Goal: Information Seeking & Learning: Find specific fact

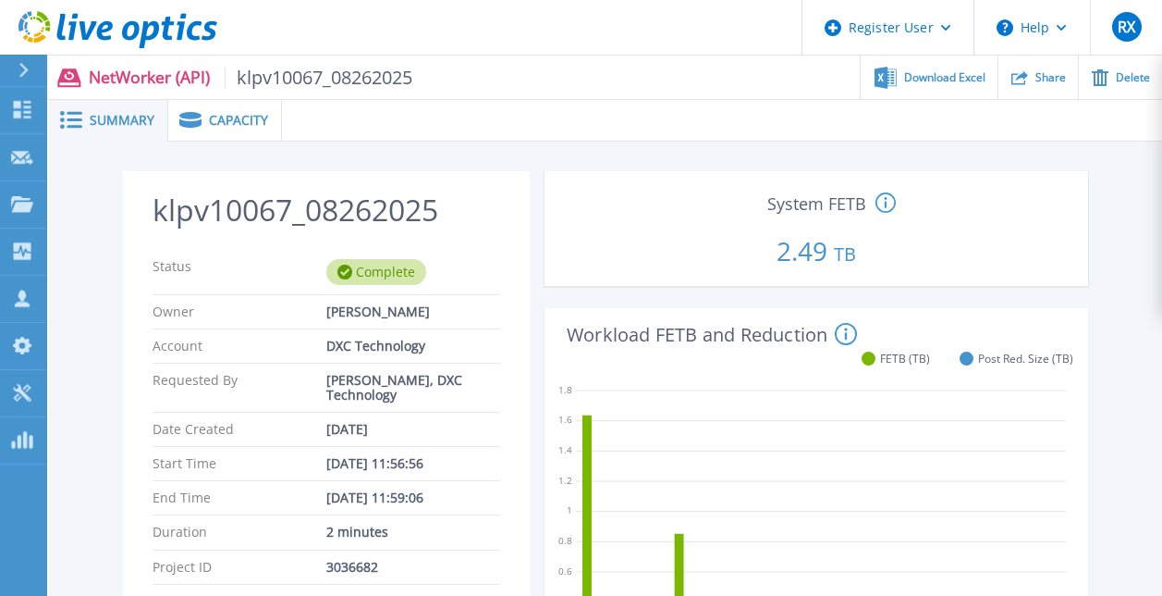
click at [802, 254] on p "2.49 TB" at bounding box center [816, 246] width 529 height 63
copy p "2.49"
click at [790, 261] on p "624.84 TB" at bounding box center [816, 246] width 529 height 63
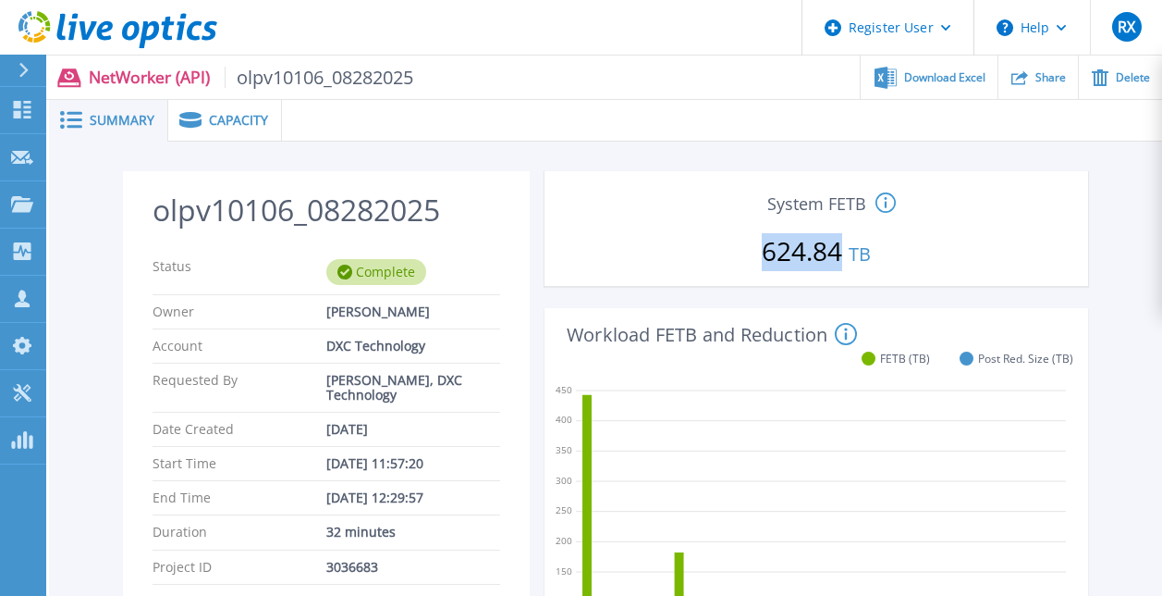
click at [790, 261] on p "624.84 TB" at bounding box center [816, 246] width 529 height 63
copy p "624.84"
click at [765, 257] on p "319.41 TB" at bounding box center [816, 246] width 529 height 63
copy p "319.41"
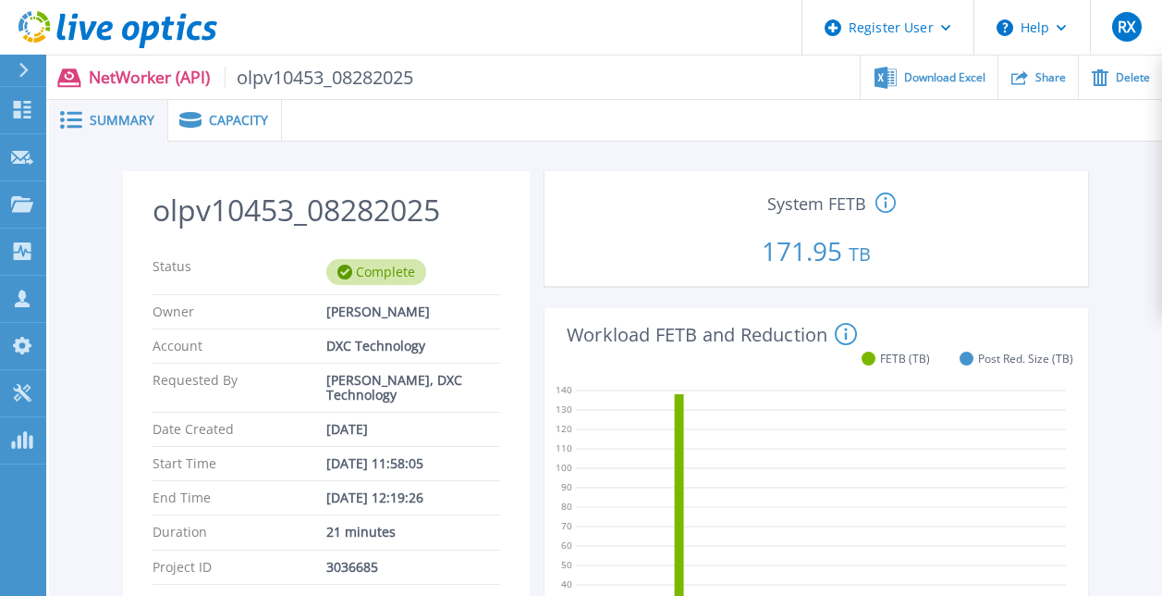
click at [788, 233] on p "171.95 TB" at bounding box center [816, 246] width 529 height 63
copy p "171.95"
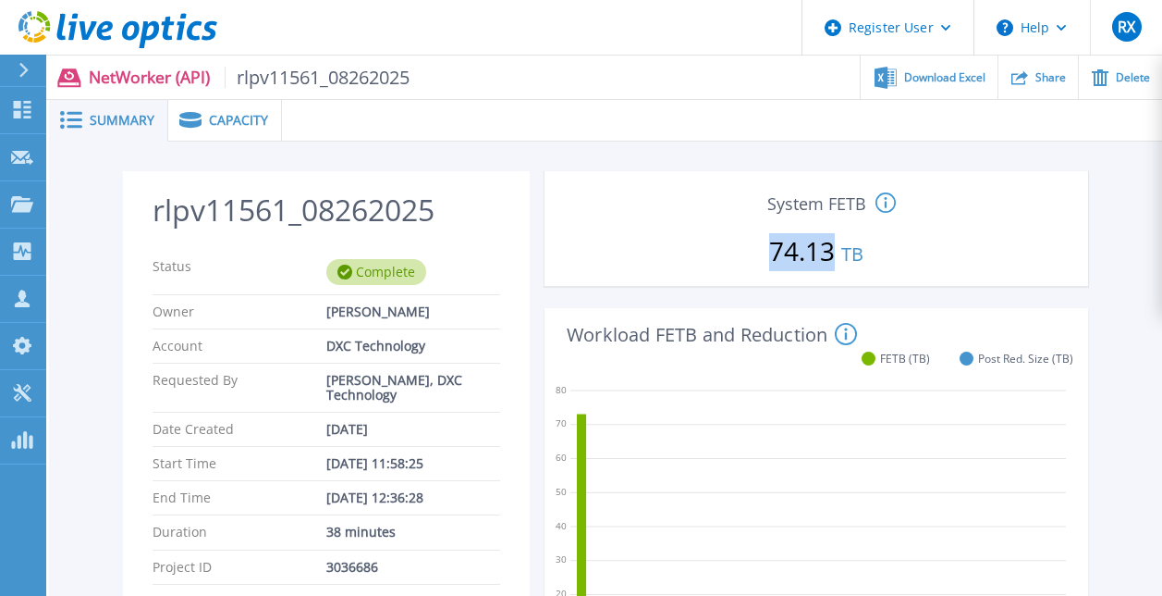
drag, startPoint x: 772, startPoint y: 258, endPoint x: 830, endPoint y: 266, distance: 58.9
click at [830, 266] on p "74.13 TB" at bounding box center [816, 246] width 529 height 63
copy p "74.13"
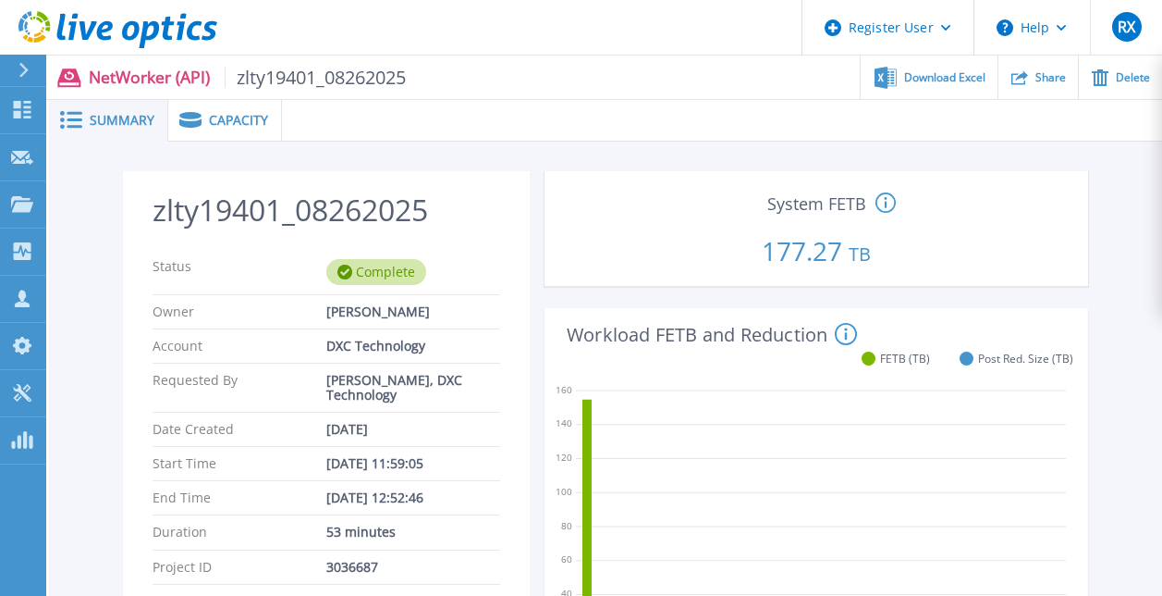
click at [794, 254] on p "177.27 TB" at bounding box center [816, 246] width 529 height 63
copy p "177.27"
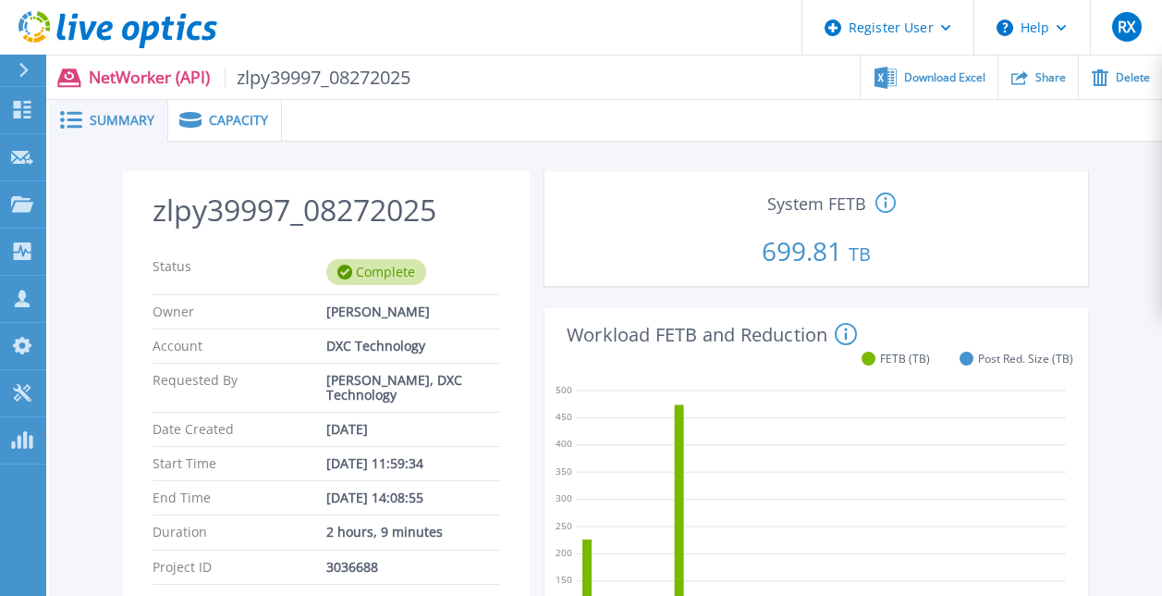
click at [782, 257] on p "699.81 TB" at bounding box center [816, 246] width 529 height 63
copy p "699.81"
click at [770, 245] on p "1076.12 TB" at bounding box center [816, 246] width 529 height 63
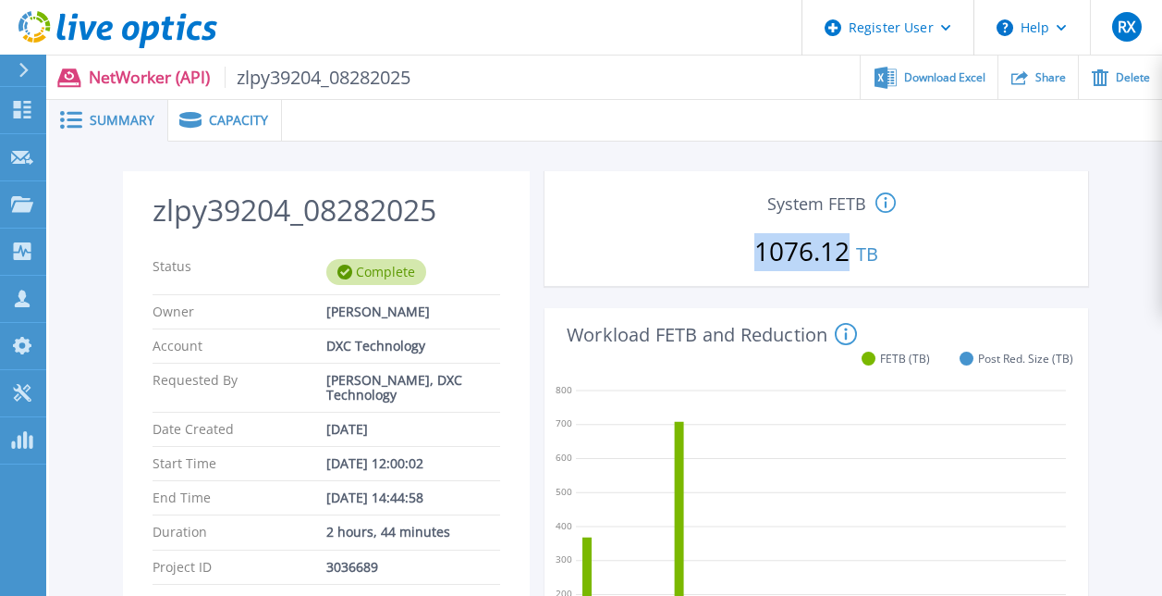
copy p "1076.12"
click at [807, 258] on p "700.35 TB" at bounding box center [816, 246] width 529 height 63
copy p "700.35"
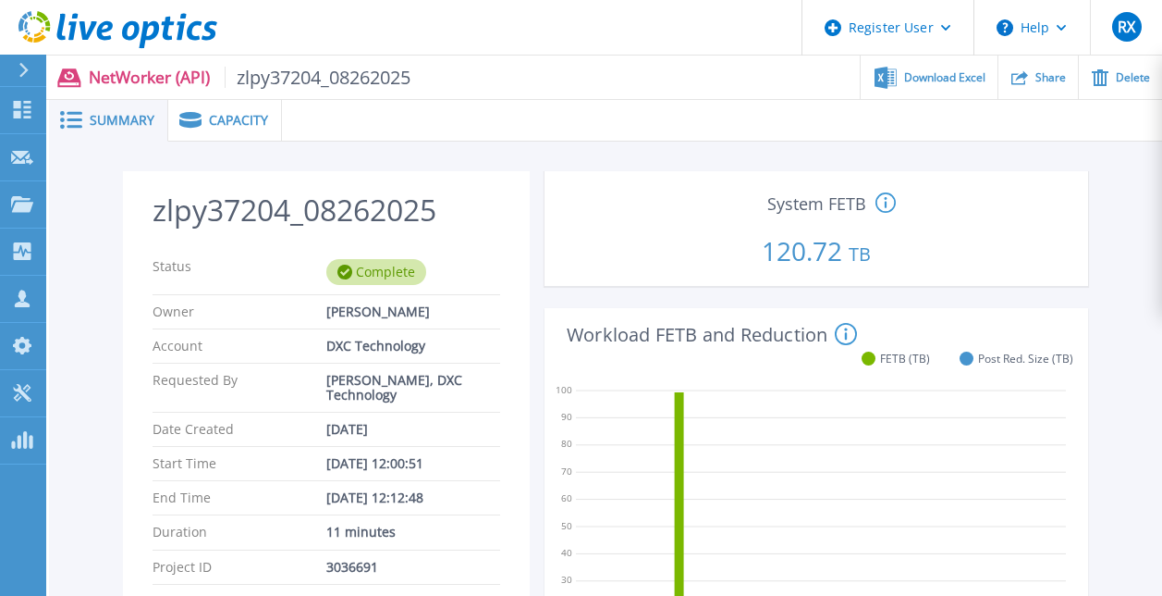
click at [812, 248] on p "120.72 TB" at bounding box center [816, 246] width 529 height 63
copy p "120.72"
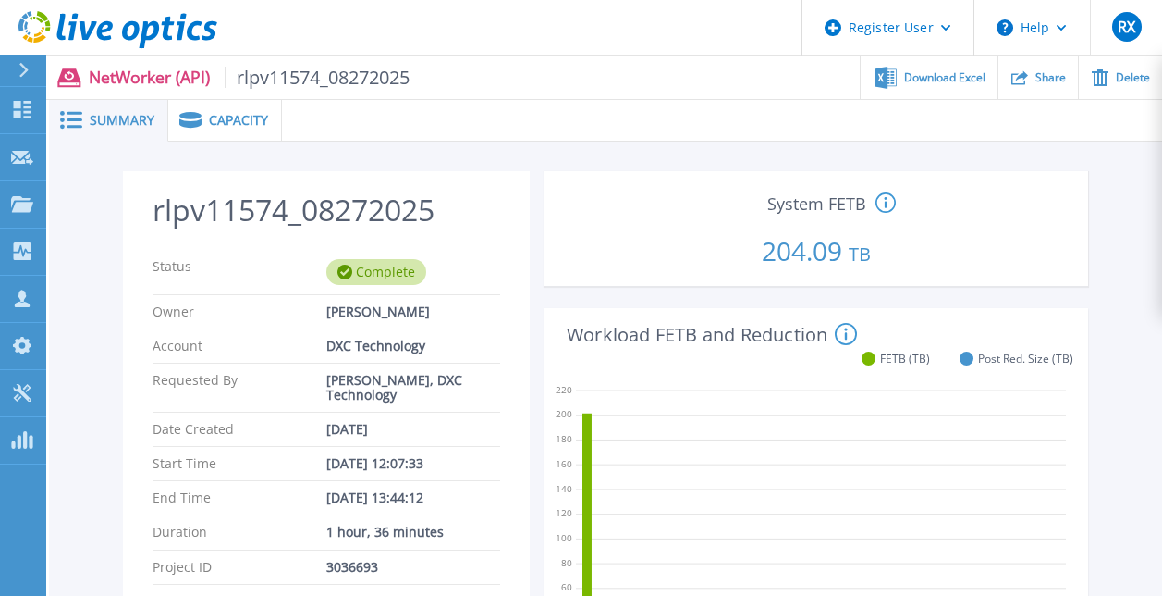
click at [786, 252] on p "204.09 TB" at bounding box center [816, 246] width 529 height 63
copy p "204.09"
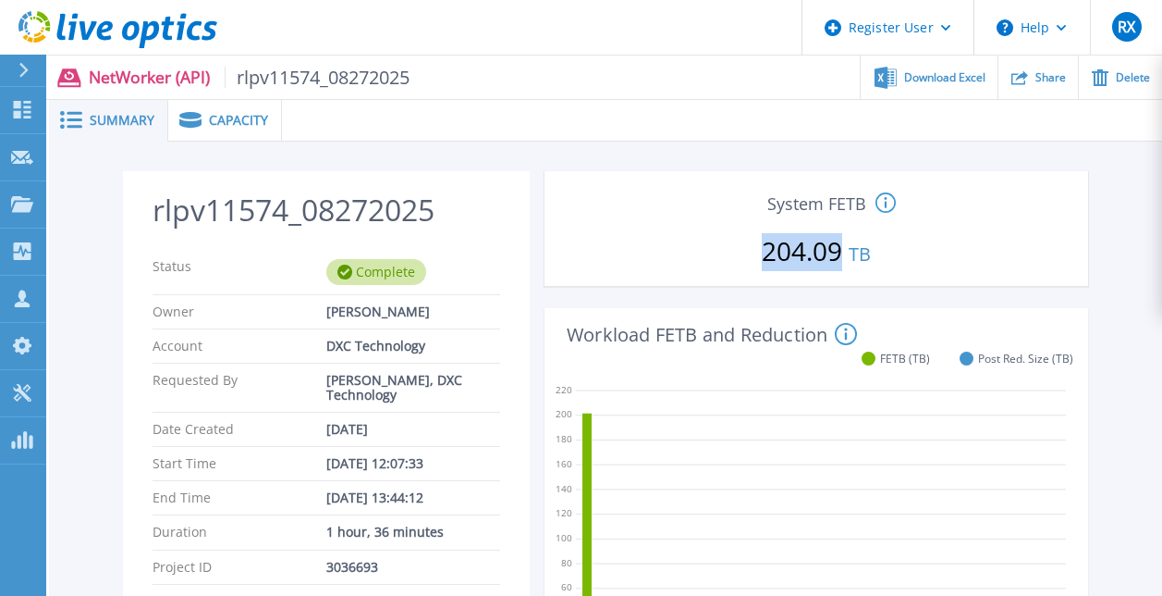
copy p "204.09"
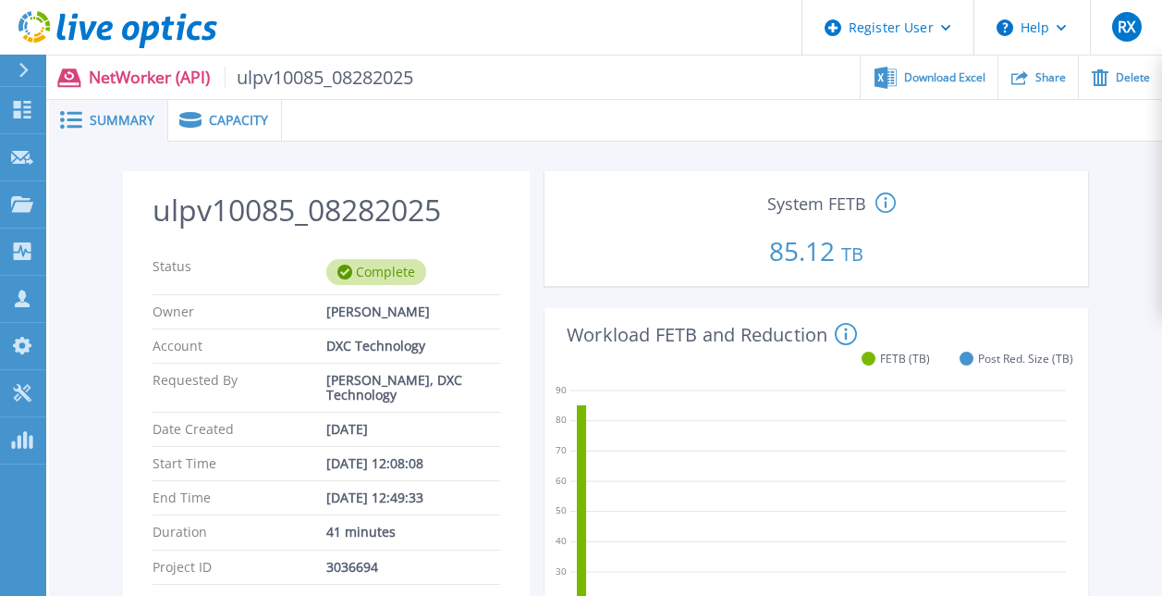
click at [801, 253] on p "85.12 TB" at bounding box center [816, 246] width 529 height 63
copy p "85.12"
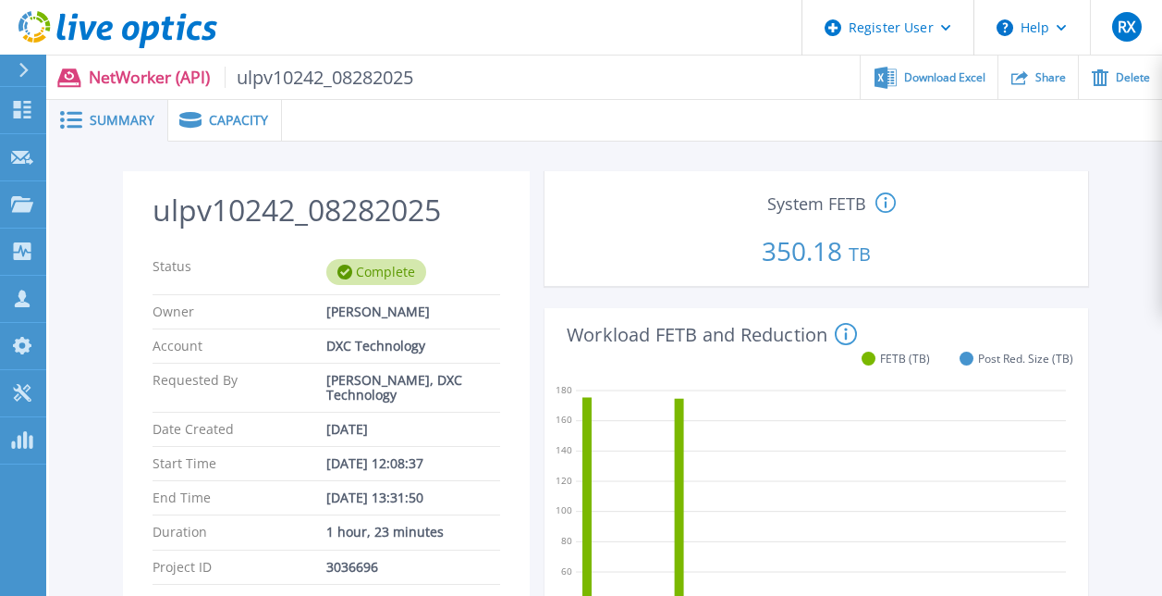
click at [780, 251] on p "350.18 TB" at bounding box center [816, 246] width 529 height 63
copy p "350.18"
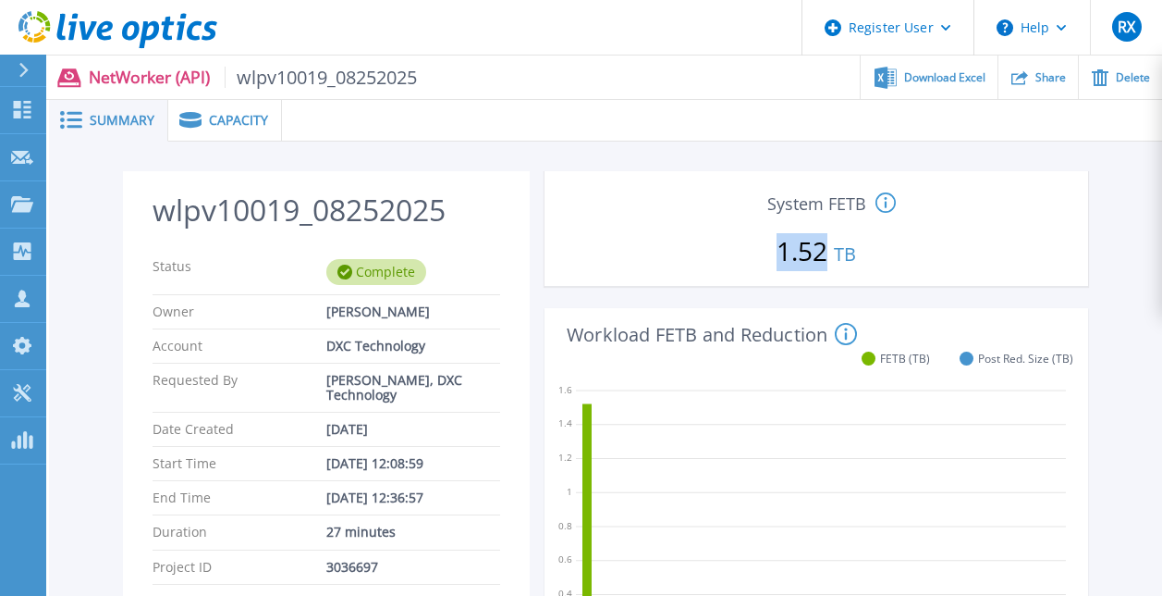
drag, startPoint x: 780, startPoint y: 259, endPoint x: 830, endPoint y: 276, distance: 52.6
click at [830, 276] on p "1.52 TB" at bounding box center [816, 246] width 529 height 63
copy p "1.52"
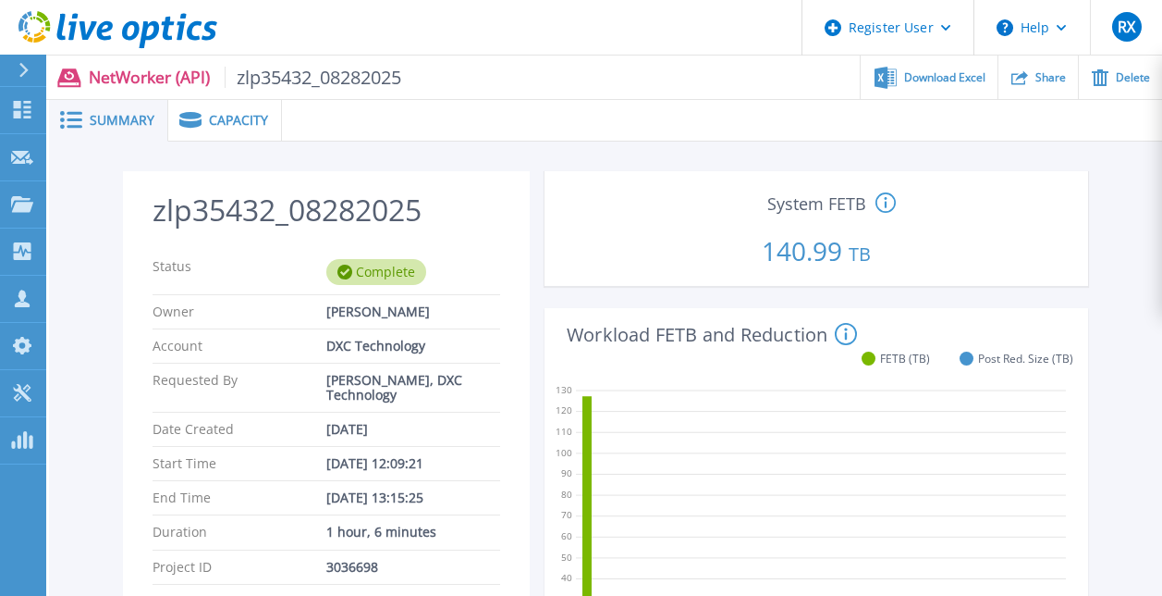
click at [805, 258] on p "140.99 TB" at bounding box center [816, 246] width 529 height 63
copy p "140.99"
click at [784, 250] on p "222.95 TB" at bounding box center [816, 246] width 529 height 63
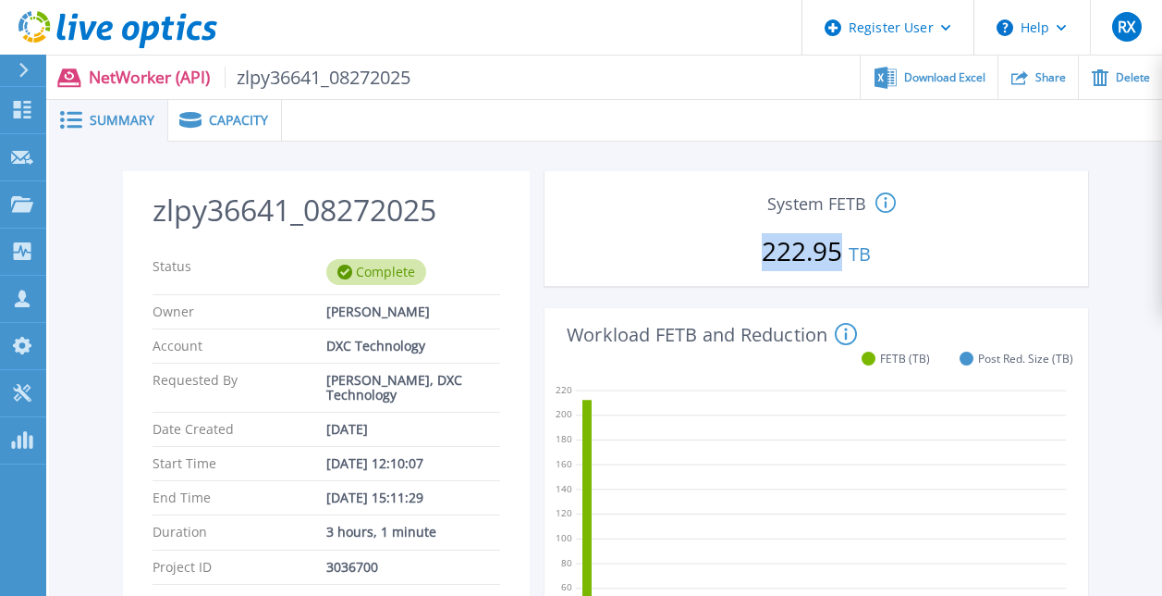
copy p "222.95"
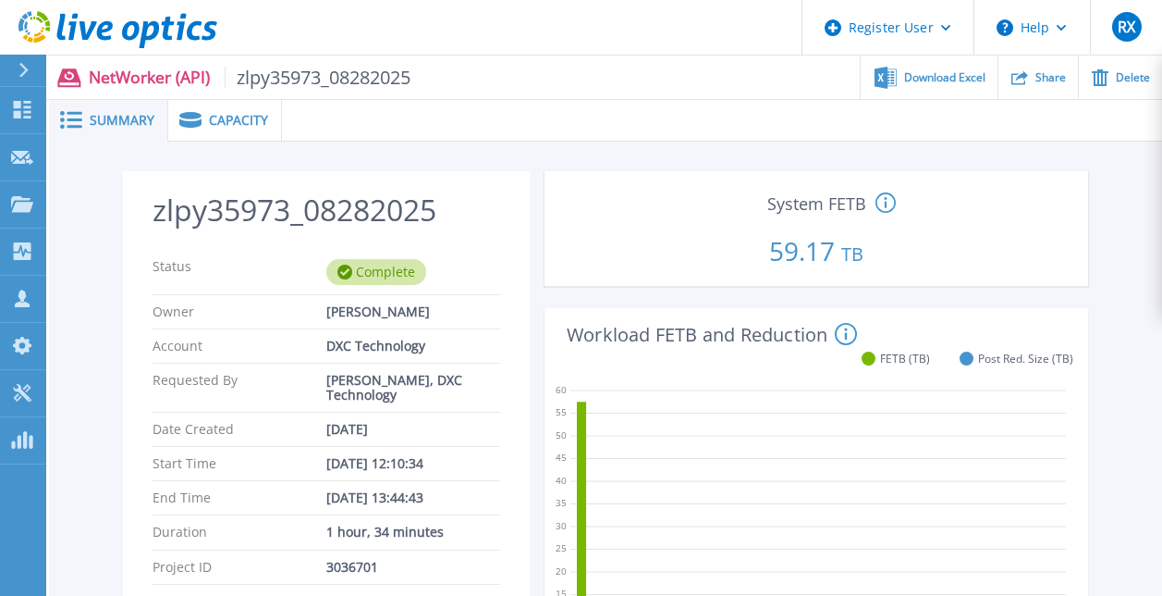
click at [779, 260] on p "59.17 TB" at bounding box center [816, 246] width 529 height 63
copy p "59.17"
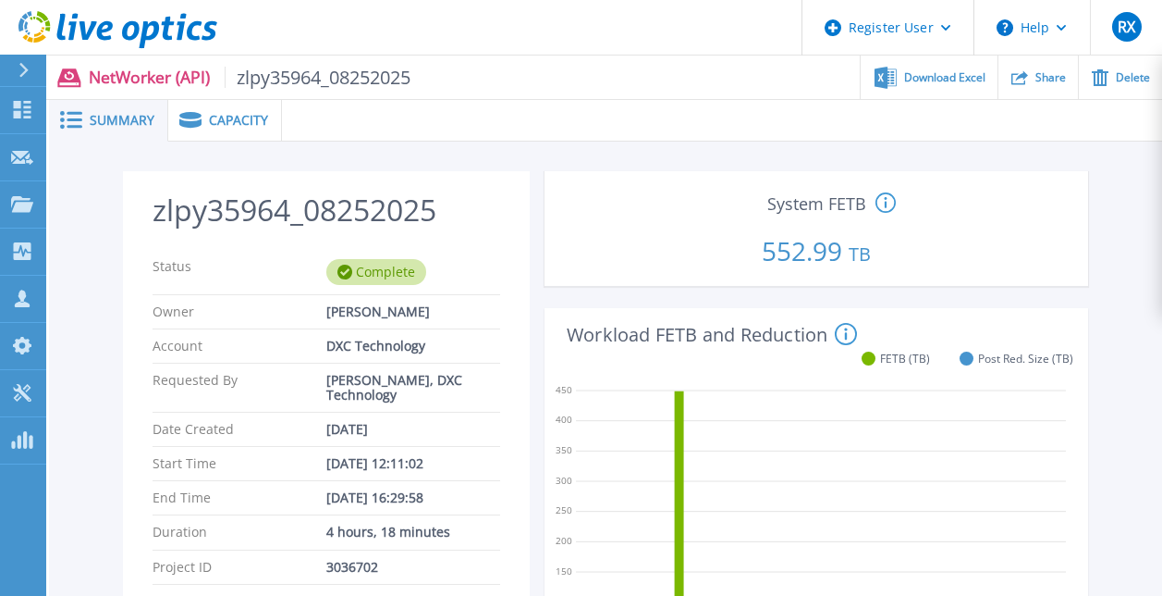
click at [780, 254] on p "552.99 TB" at bounding box center [816, 246] width 529 height 63
copy p "552.99"
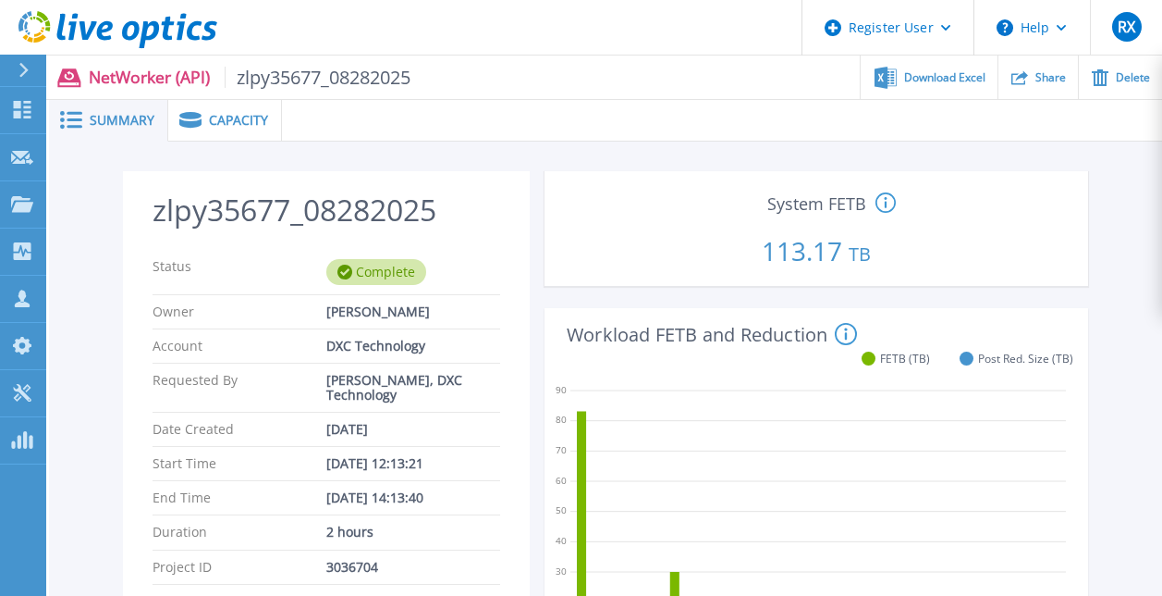
click at [825, 250] on p "113.17 TB" at bounding box center [816, 246] width 529 height 63
copy p "113.17"
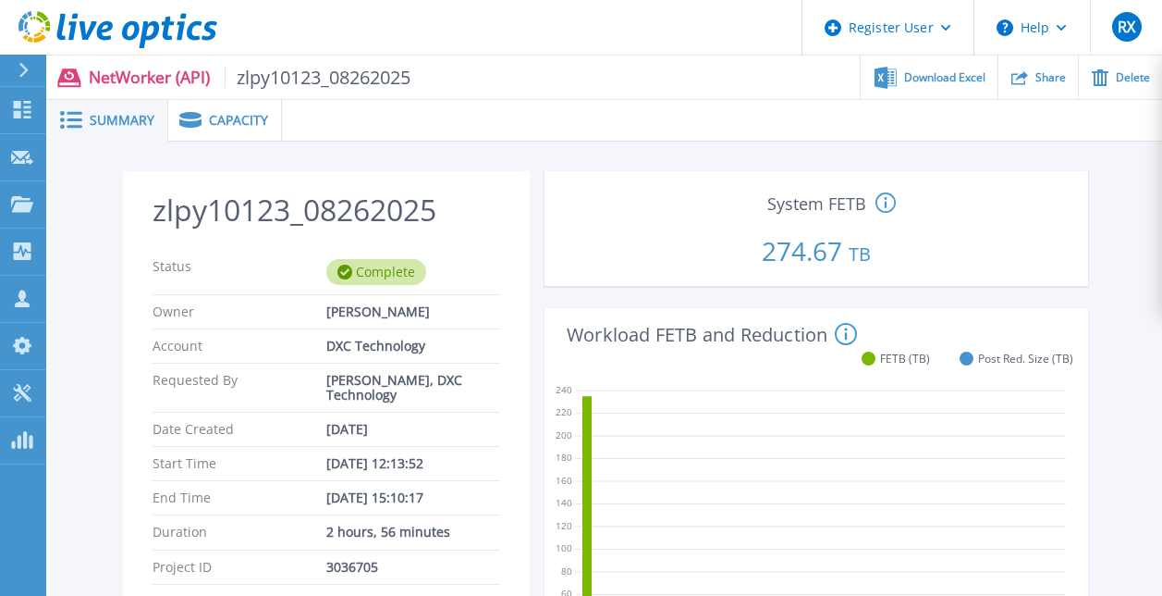
click at [781, 257] on p "274.67 TB" at bounding box center [816, 246] width 529 height 63
copy p "274.67"
click at [810, 250] on p "215.13 TB" at bounding box center [816, 246] width 529 height 63
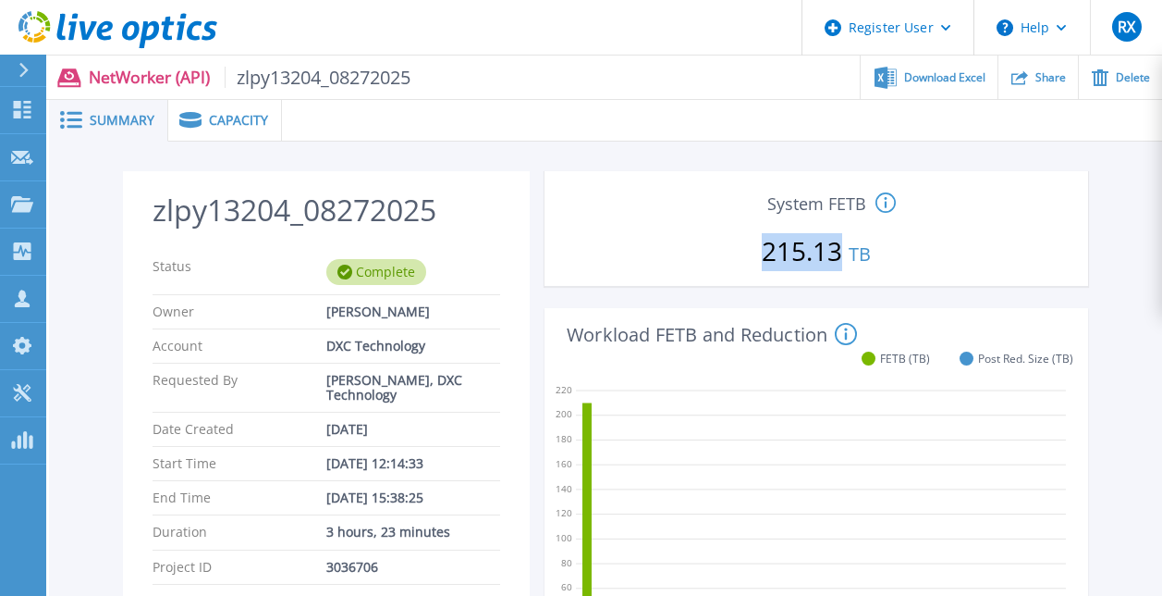
copy p "215.13"
click at [791, 246] on p "323.31 TB" at bounding box center [816, 246] width 529 height 63
copy p "323.31"
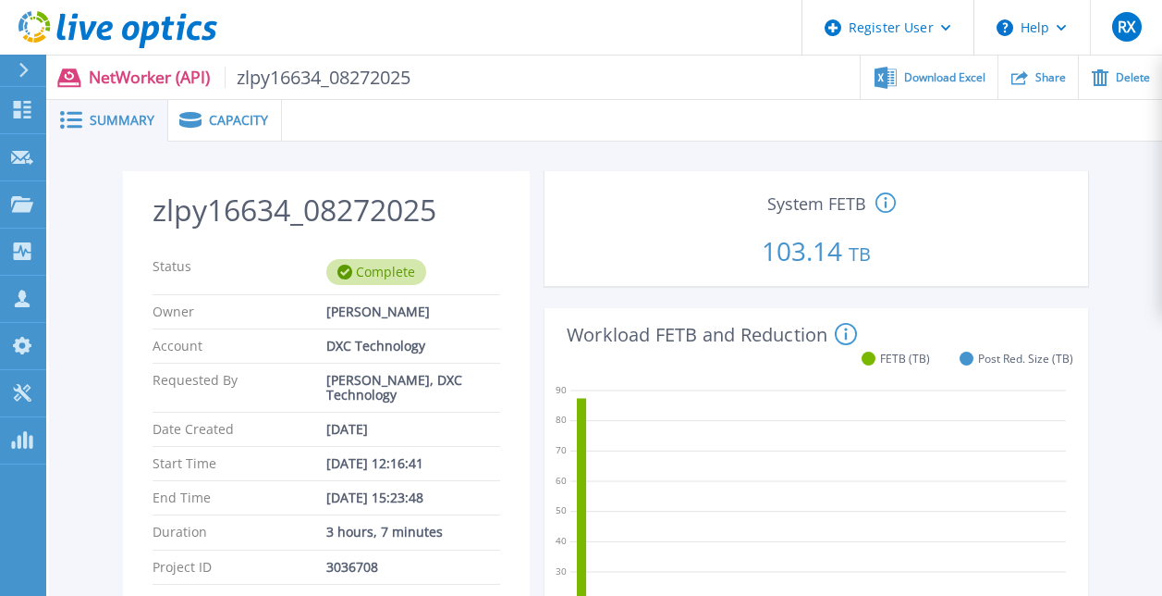
click at [778, 257] on p "103.14 TB" at bounding box center [816, 246] width 529 height 63
copy p "103.14"
click at [788, 254] on p "549.43 TB" at bounding box center [816, 246] width 529 height 63
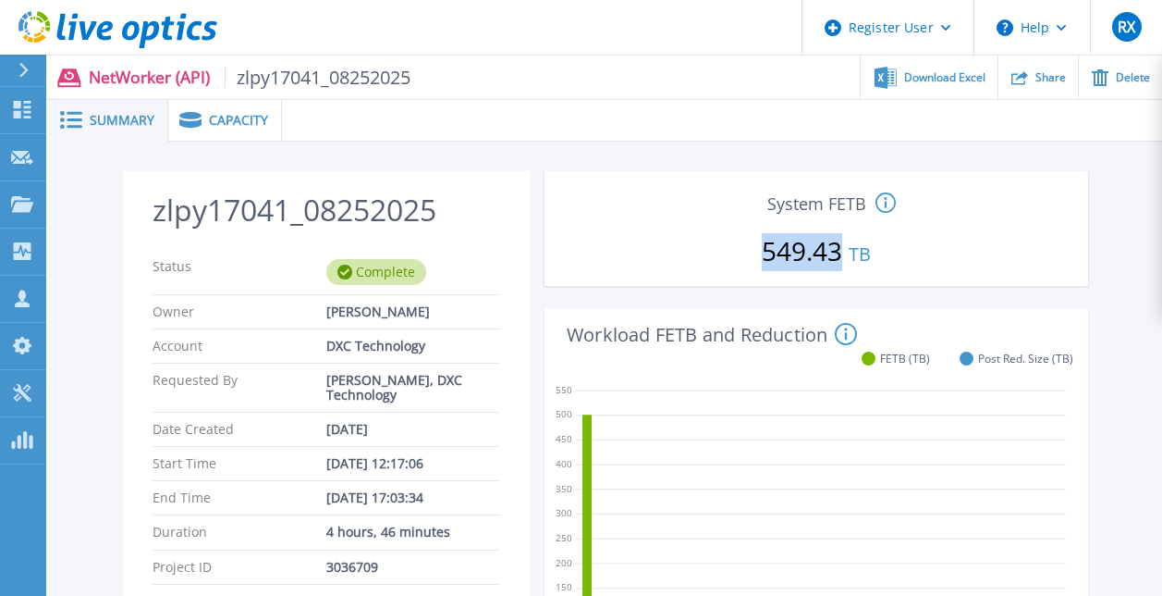
click at [788, 254] on p "549.43 TB" at bounding box center [816, 246] width 529 height 63
copy p "549.43"
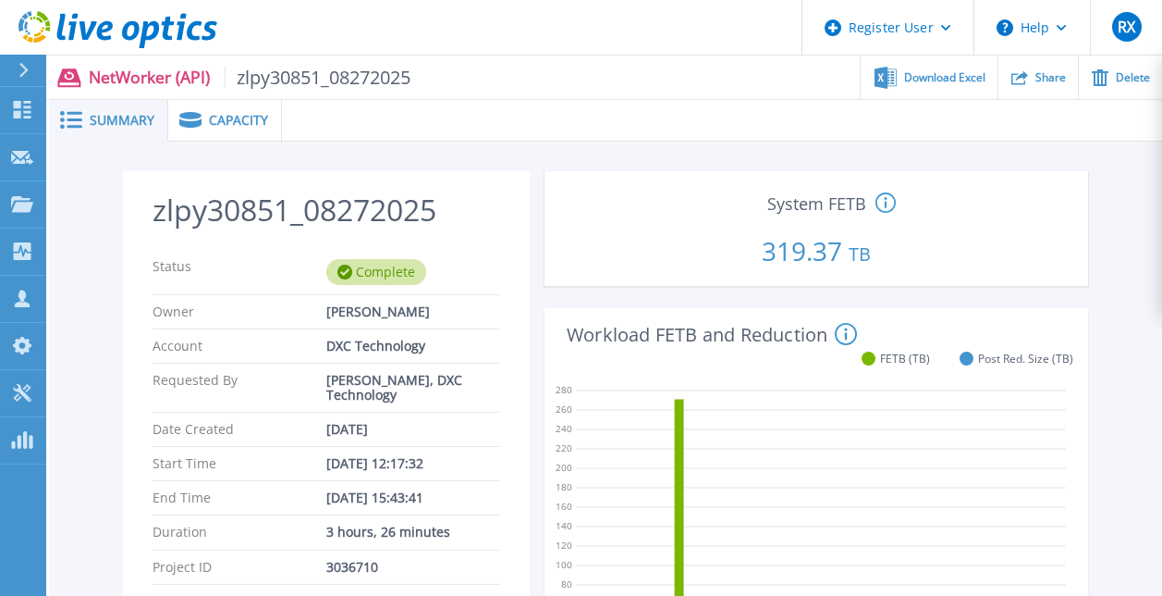
click at [786, 253] on p "319.37 TB" at bounding box center [816, 246] width 529 height 63
copy p "319.37"
click at [791, 250] on p "924.48 TB" at bounding box center [816, 246] width 529 height 63
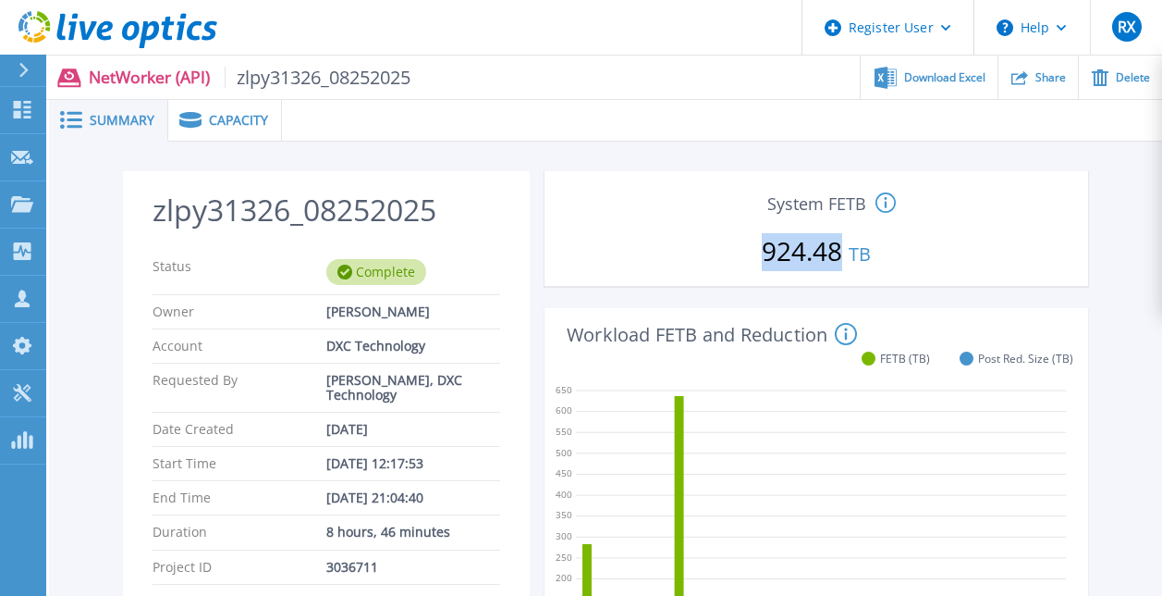
copy p "924.48"
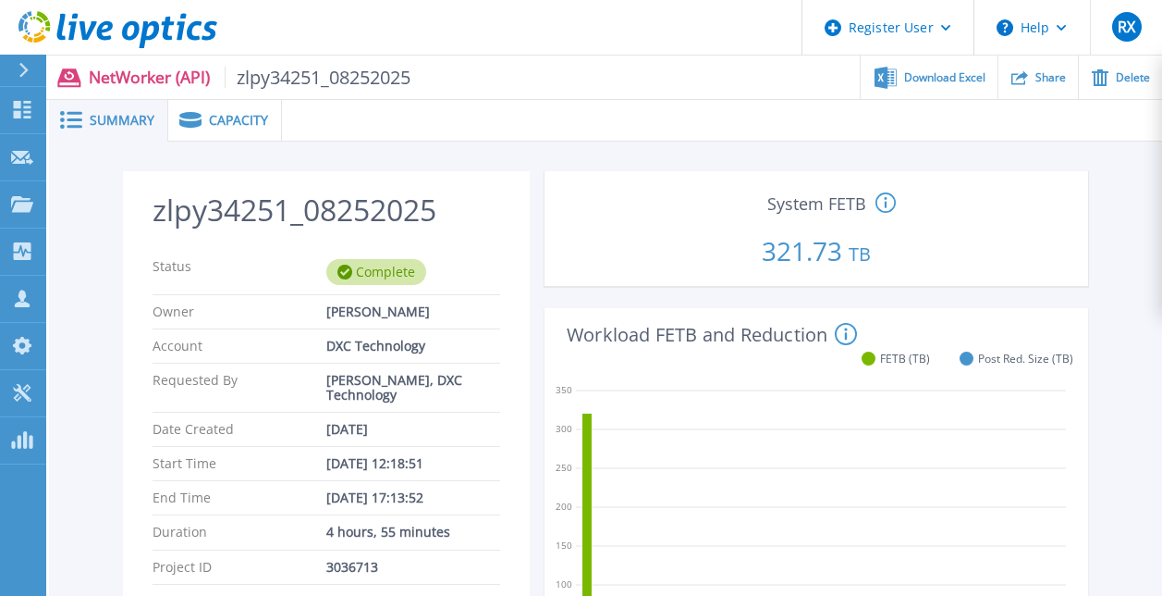
click at [788, 262] on p "321.73 TB" at bounding box center [816, 246] width 529 height 63
copy p "321.73"
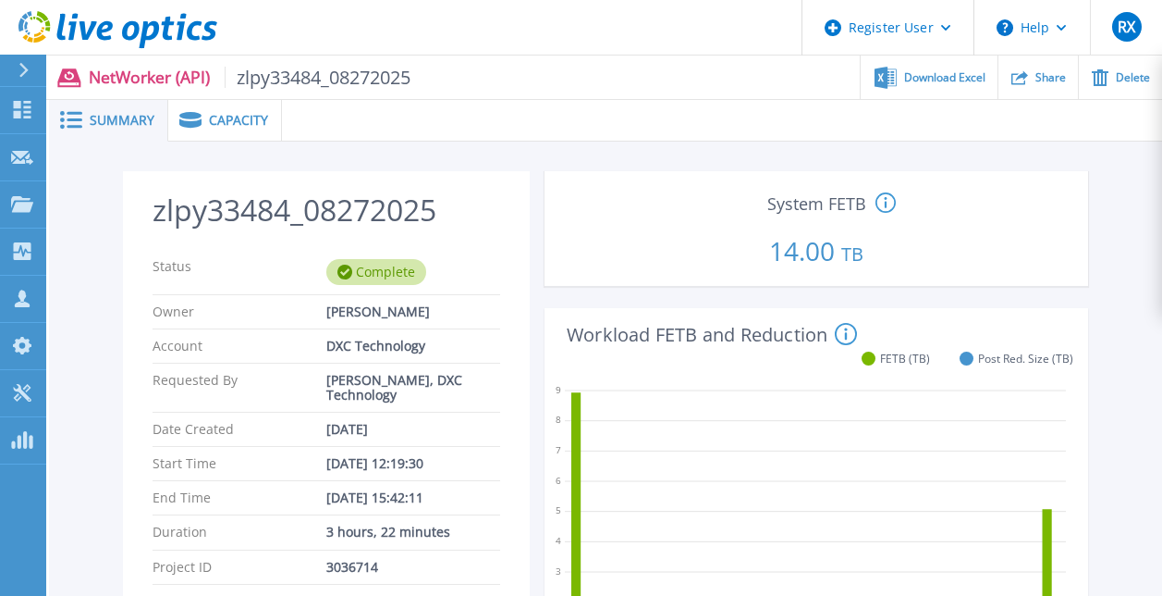
click at [795, 251] on p "14.00 TB" at bounding box center [816, 246] width 529 height 63
copy p "14.00"
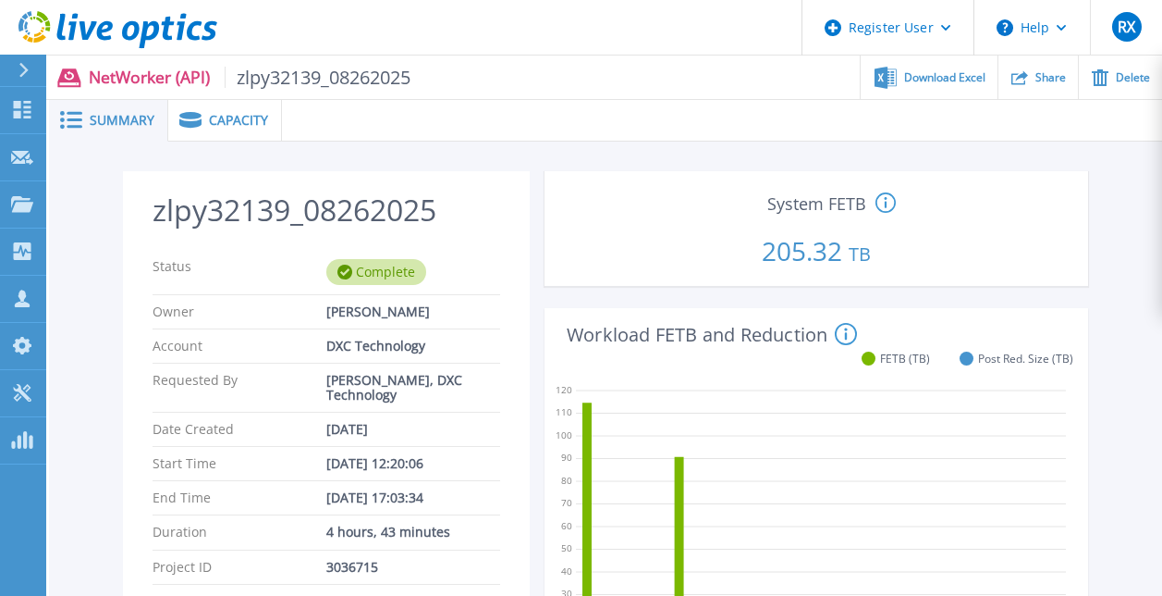
click at [823, 262] on p "205.32 TB" at bounding box center [816, 246] width 529 height 63
copy p "205.32"
click at [820, 257] on p "369.42 TB" at bounding box center [816, 246] width 529 height 63
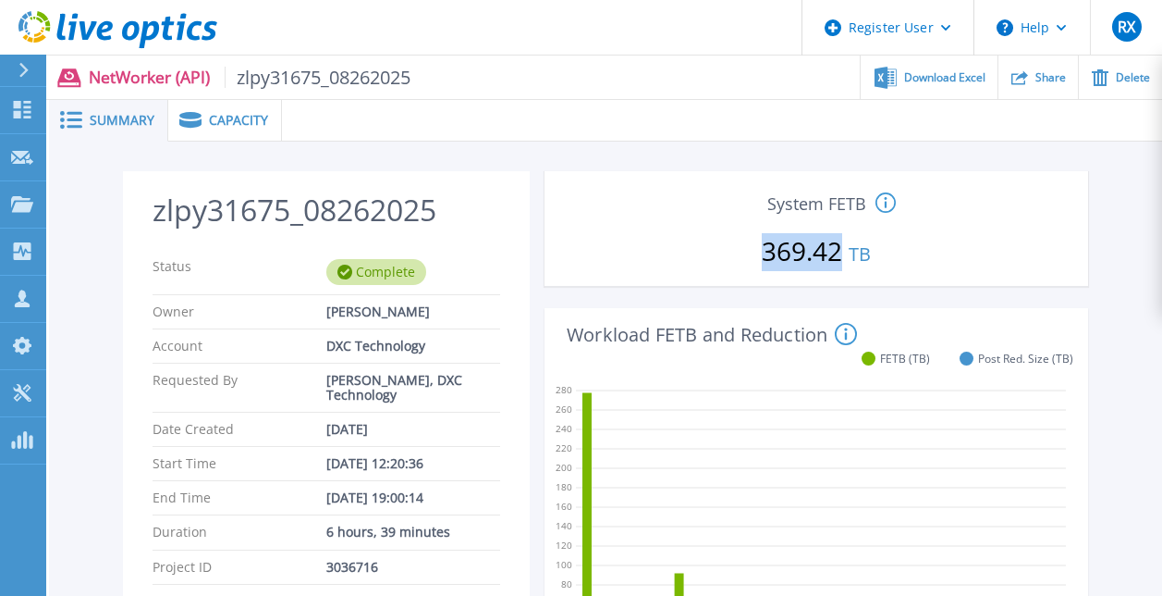
copy p "369.42"
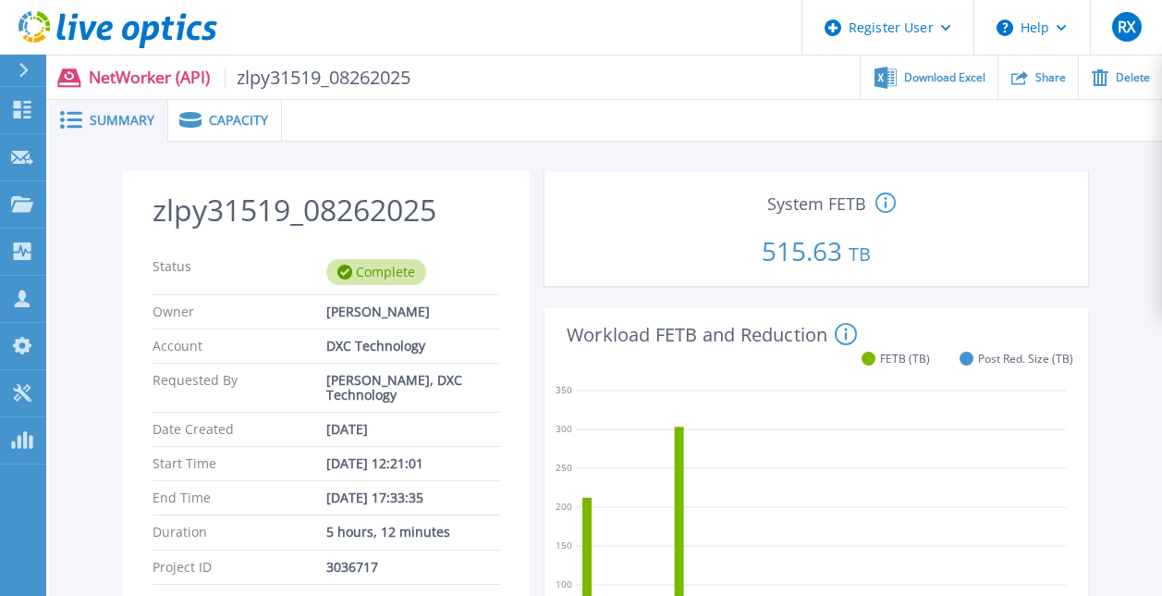
click at [764, 252] on p "515.63 TB" at bounding box center [816, 246] width 529 height 63
copy p "515.63"
